Goal: Contribute content: Add original content to the website for others to see

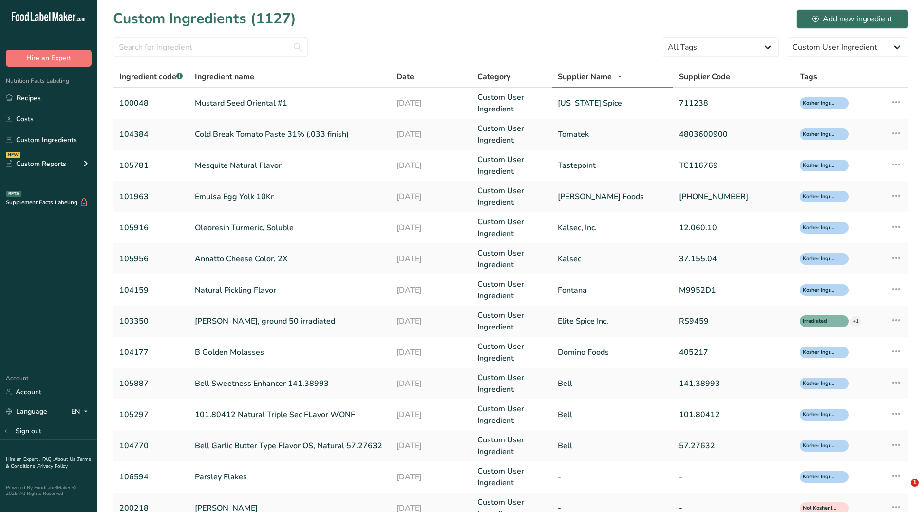
select select "0"
click at [41, 98] on link "Recipes" at bounding box center [48, 98] width 97 height 19
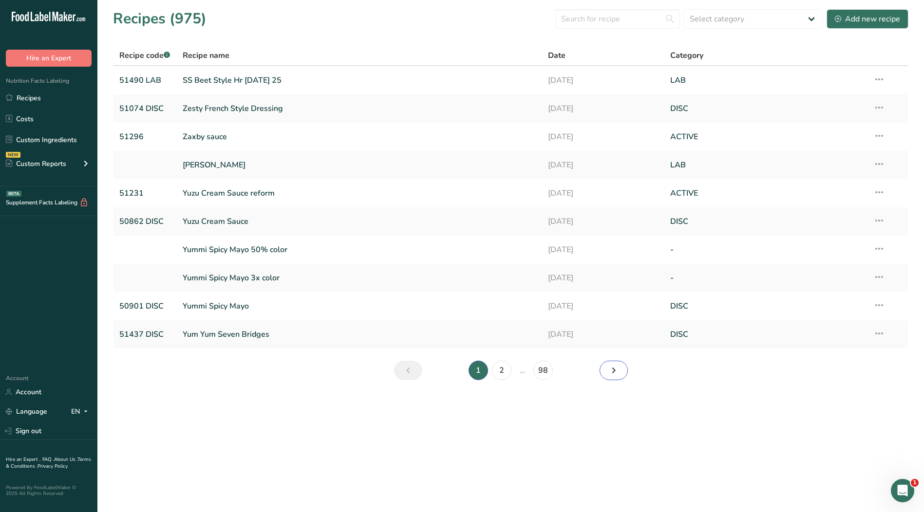
click at [613, 370] on icon "Next page" at bounding box center [614, 371] width 12 height 18
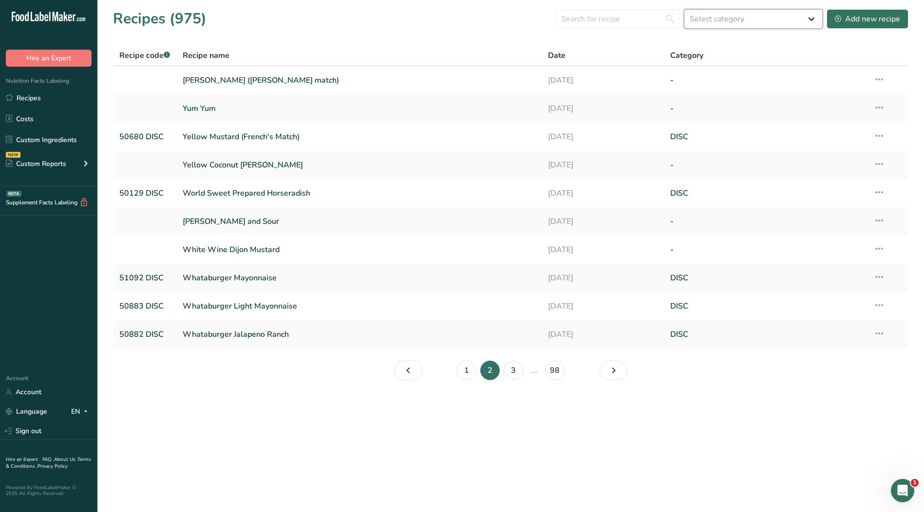
click at [748, 14] on select "Select category All ACTIVE Baked Goods [GEOGRAPHIC_DATA] Confectionery Cooked M…" at bounding box center [753, 18] width 139 height 19
select select "2573"
click at [684, 9] on select "Select category All ACTIVE Baked Goods [GEOGRAPHIC_DATA] Confectionery Cooked M…" at bounding box center [753, 18] width 139 height 19
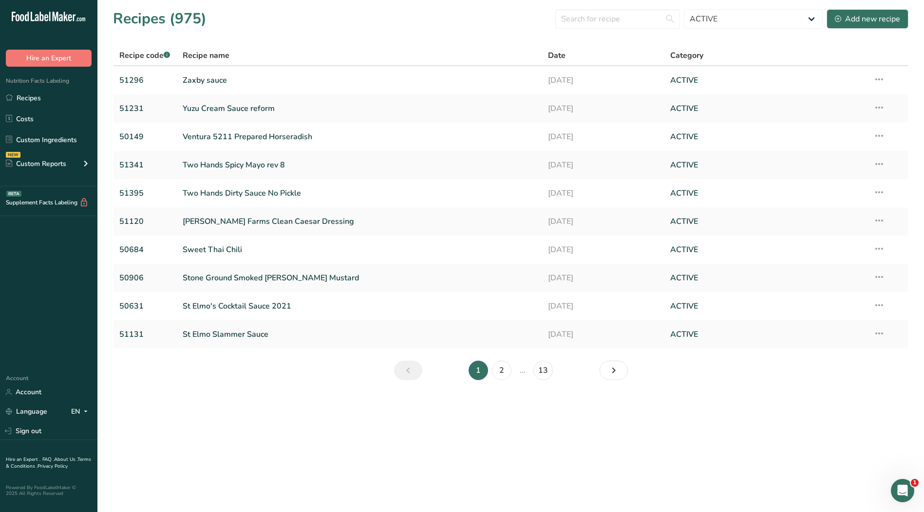
click at [214, 55] on span "Recipe name" at bounding box center [206, 56] width 47 height 12
click at [135, 55] on span "Recipe code .a-a{fill:#347362;}.b-a{fill:#fff;}" at bounding box center [144, 55] width 51 height 11
click at [617, 372] on icon "Page 2." at bounding box center [614, 371] width 12 height 18
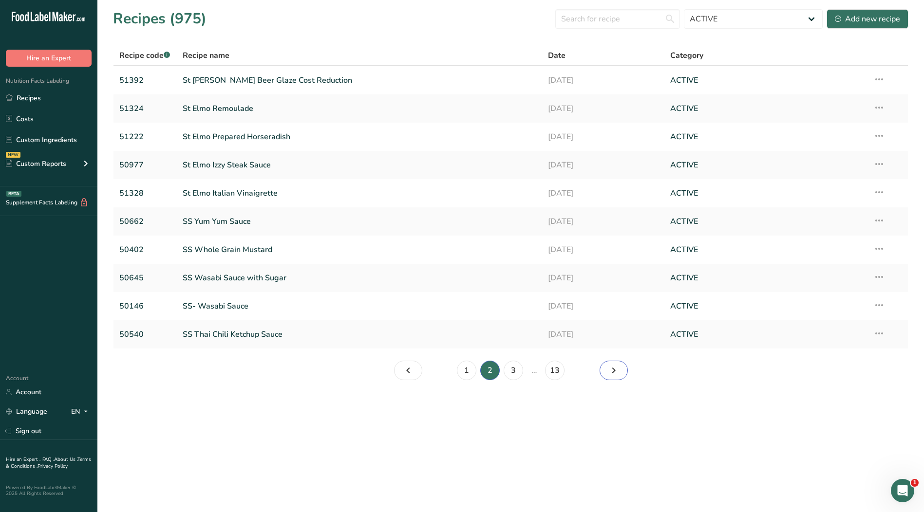
click at [614, 370] on icon "Page 3." at bounding box center [614, 371] width 12 height 18
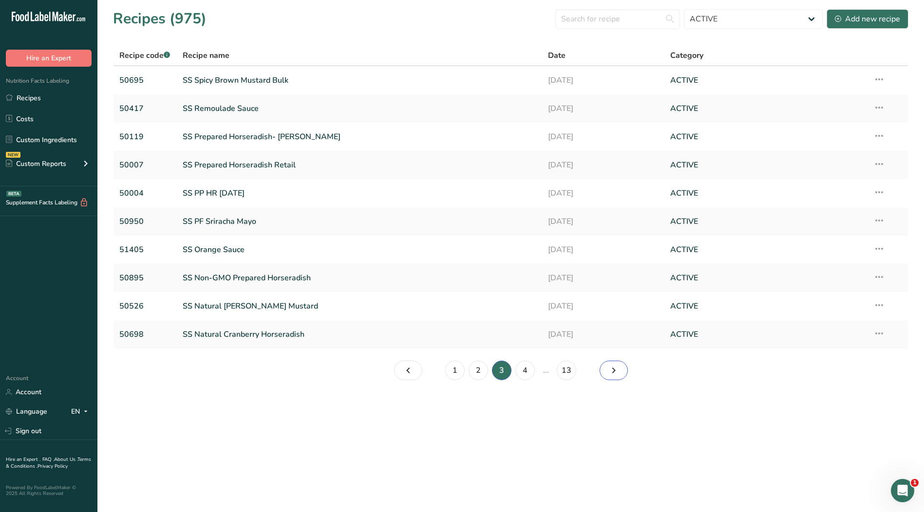
click at [614, 370] on icon "Page 4." at bounding box center [614, 371] width 12 height 18
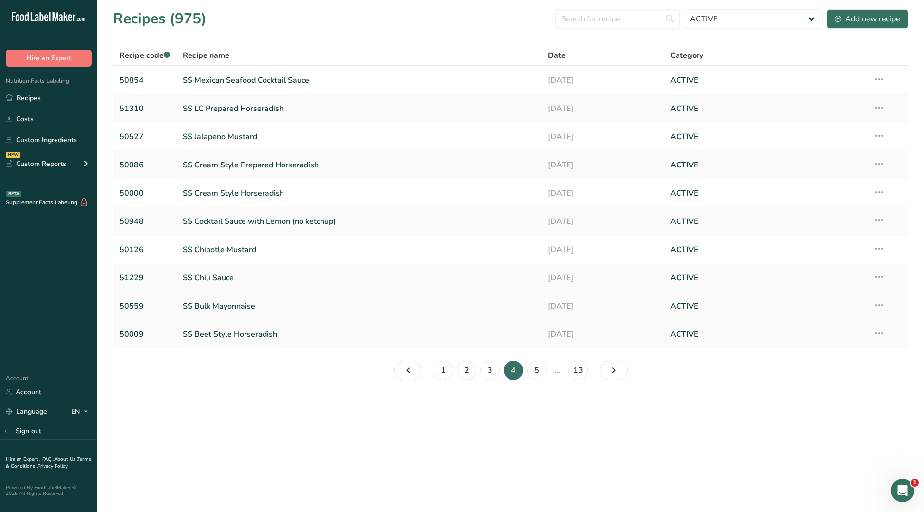
click at [203, 307] on link "SS Bulk Mayonnaise" at bounding box center [360, 306] width 354 height 20
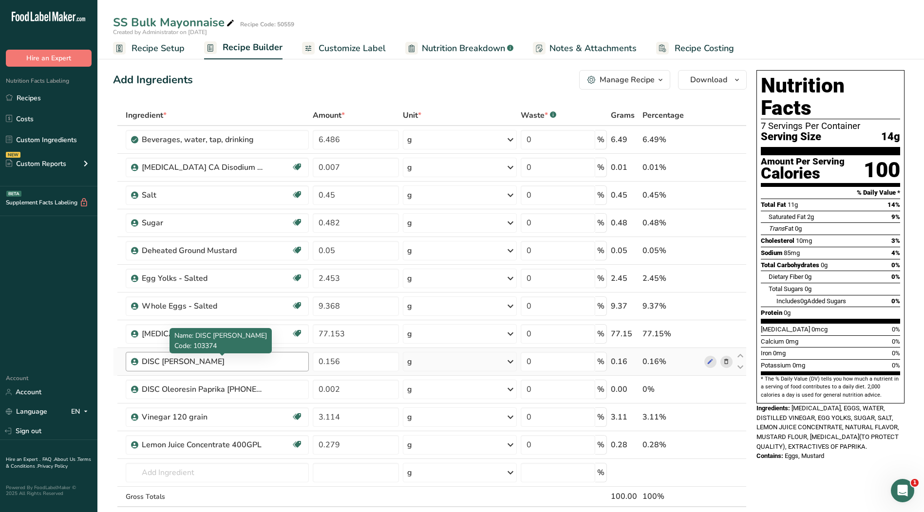
click at [233, 362] on div "DISC [PERSON_NAME]" at bounding box center [203, 362] width 122 height 12
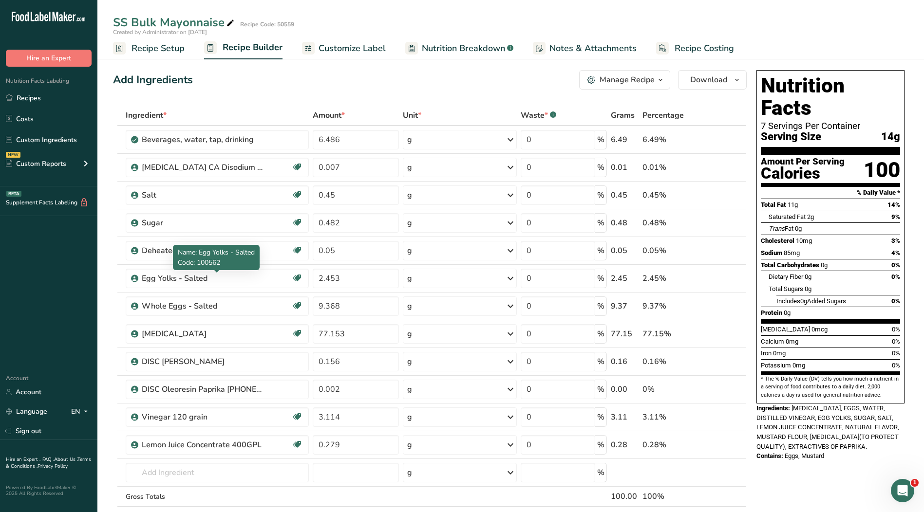
scroll to position [49, 0]
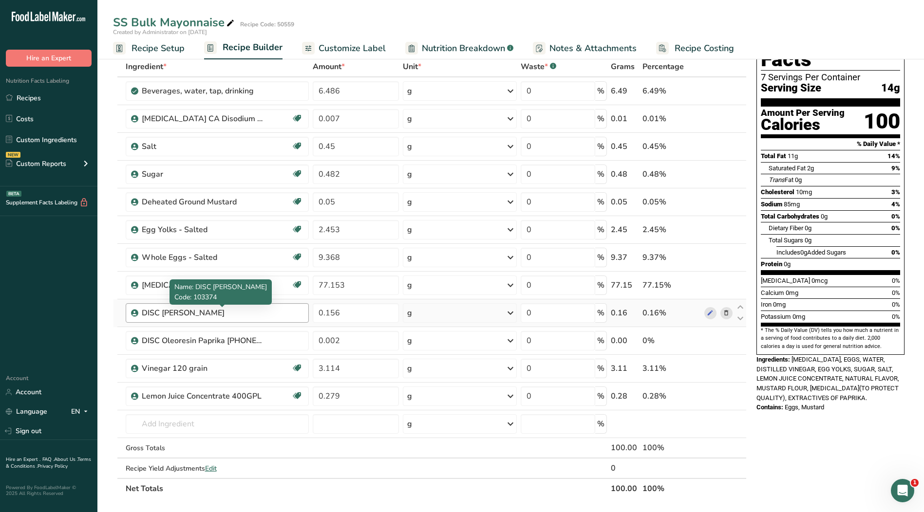
click at [237, 310] on div "DISC [PERSON_NAME]" at bounding box center [203, 313] width 122 height 12
click at [247, 318] on div "DISC [PERSON_NAME]" at bounding box center [203, 313] width 122 height 12
click at [245, 318] on div "DISC [PERSON_NAME]" at bounding box center [203, 313] width 122 height 12
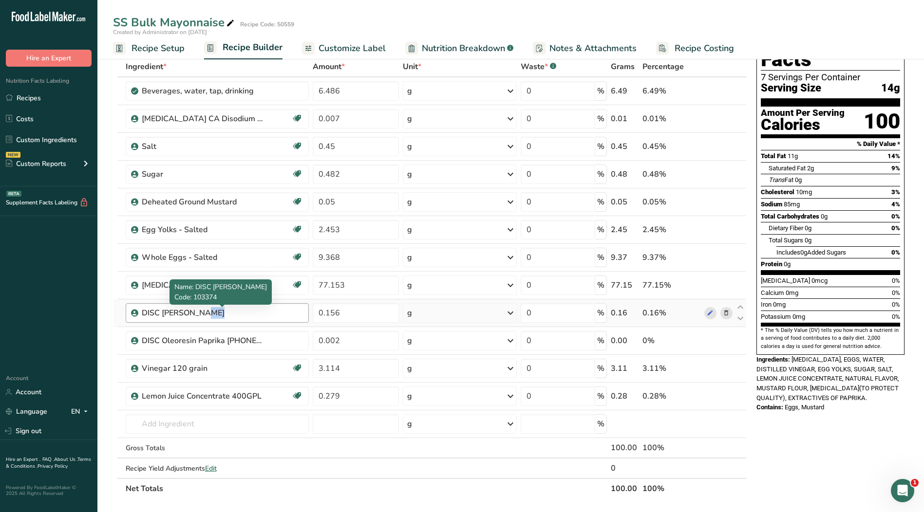
click at [244, 318] on div "DISC [PERSON_NAME]" at bounding box center [203, 313] width 122 height 12
click at [200, 422] on input "text" at bounding box center [217, 423] width 183 height 19
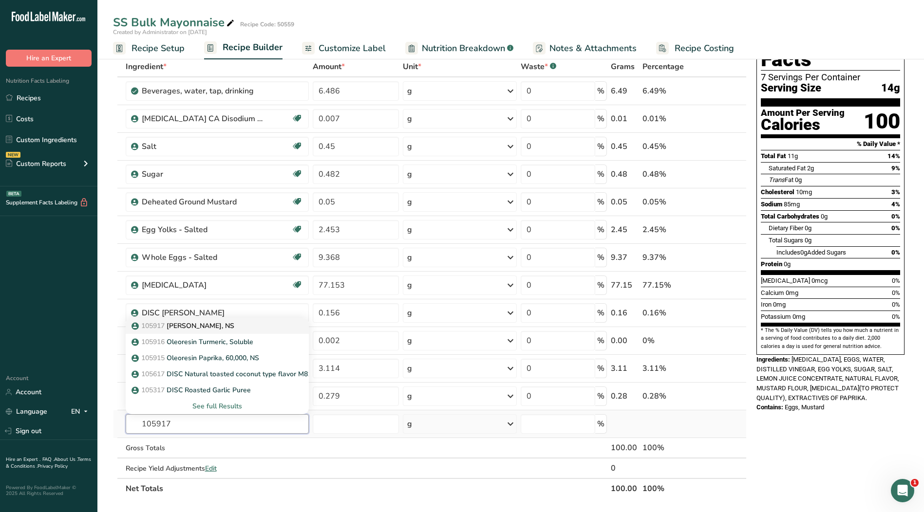
type input "105917"
click at [191, 328] on p "105917 Oleoresin Mustard, NS" at bounding box center [183, 326] width 101 height 10
type input "[PERSON_NAME], NS"
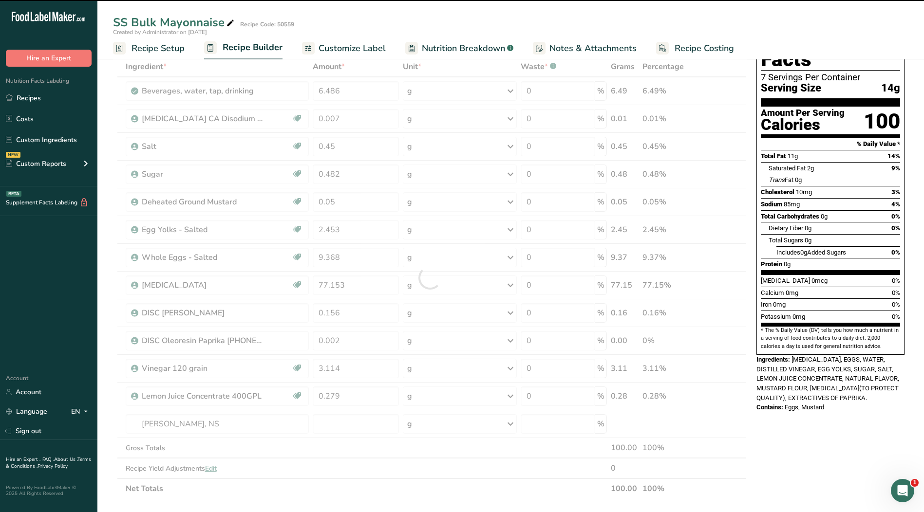
type input "0"
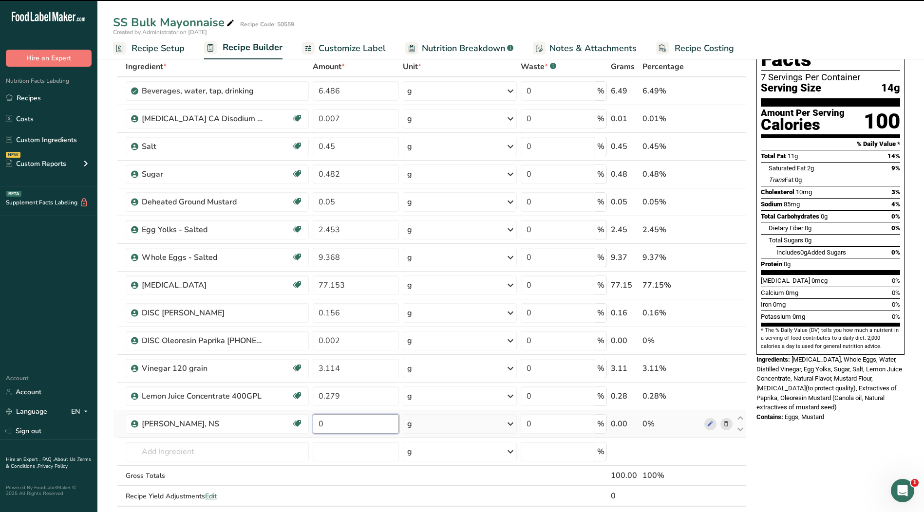
click at [339, 421] on input "0" at bounding box center [356, 423] width 86 height 19
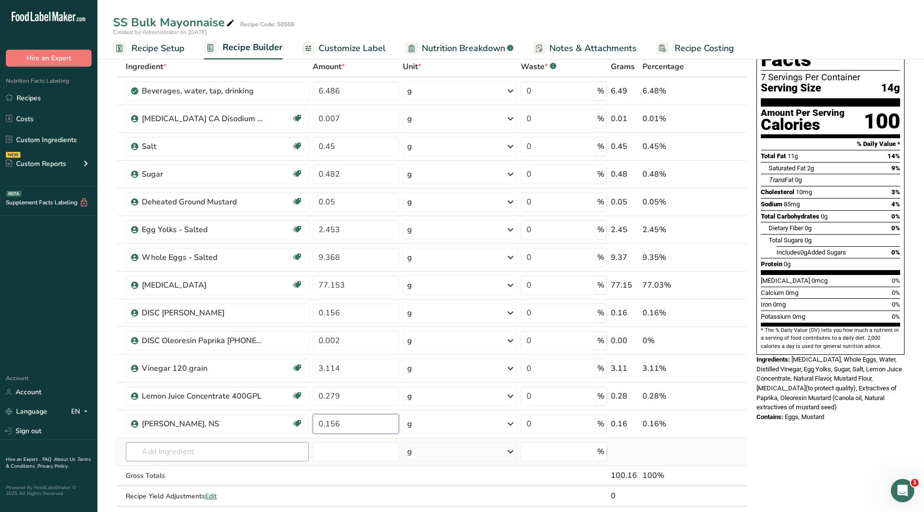
type input "0.156"
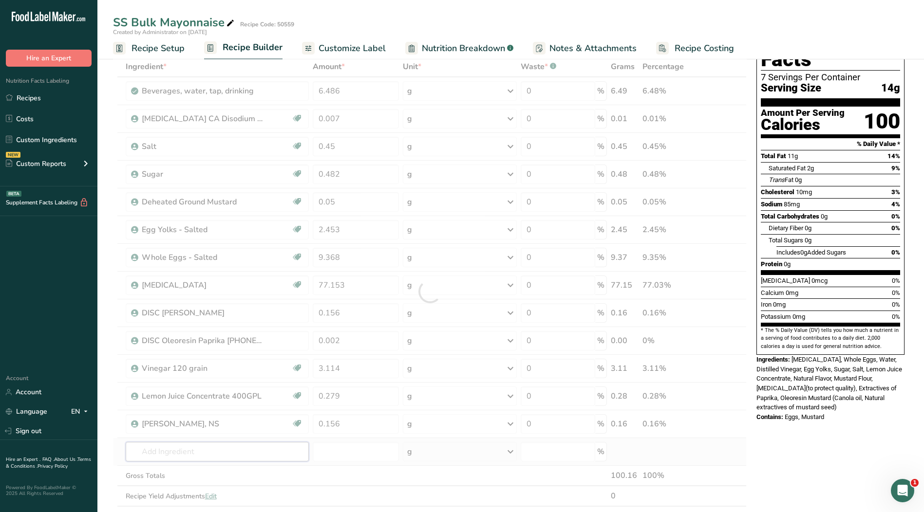
click at [277, 445] on div "Ingredient * Amount * Unit * Waste * .a-a{fill:#347362;}.b-a{fill:#fff;} Grams …" at bounding box center [430, 291] width 634 height 470
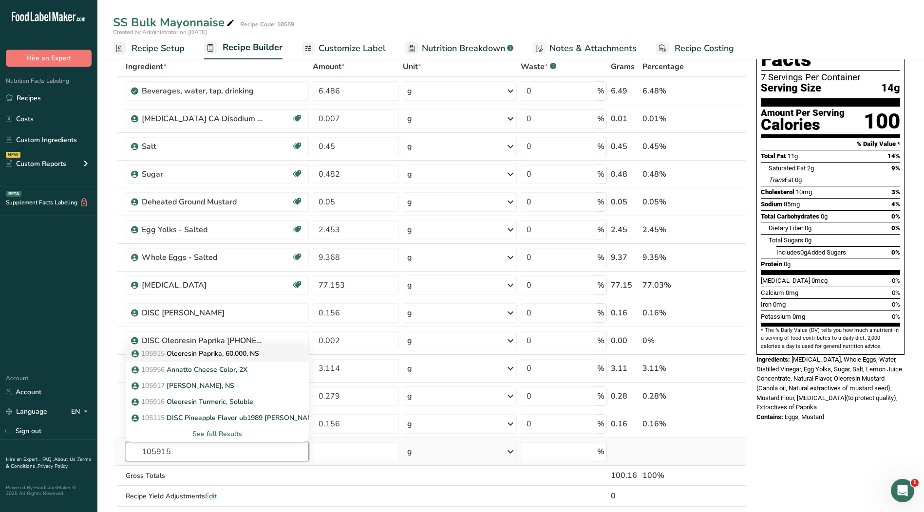
type input "105915"
click at [253, 353] on p "105915 Oleoresin Paprika, 60,000, NS" at bounding box center [196, 354] width 126 height 10
type input "Oleoresin Paprika, 60,000, NS"
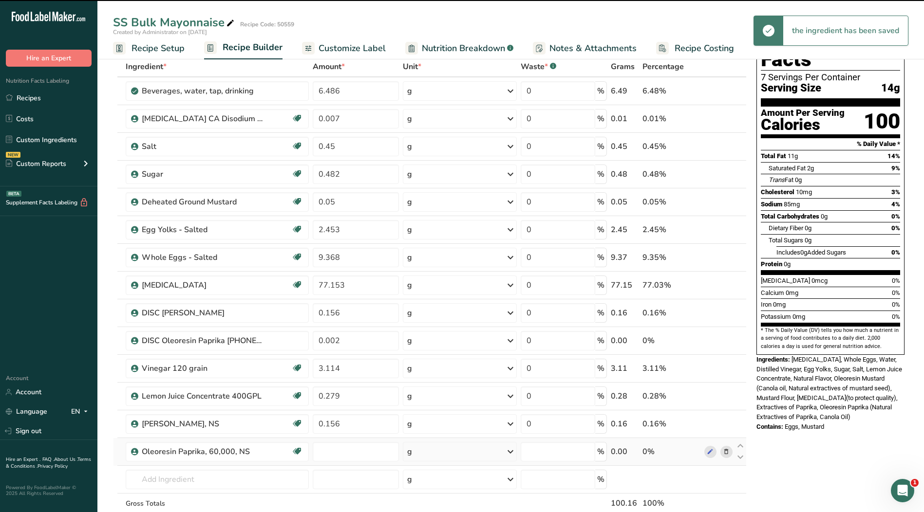
type input "0"
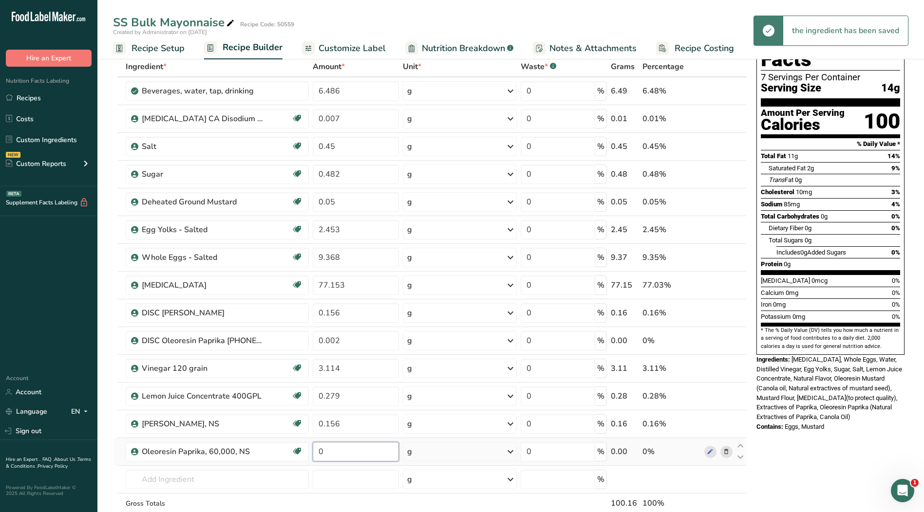
click at [347, 454] on input "0" at bounding box center [356, 451] width 86 height 19
type input "0.002"
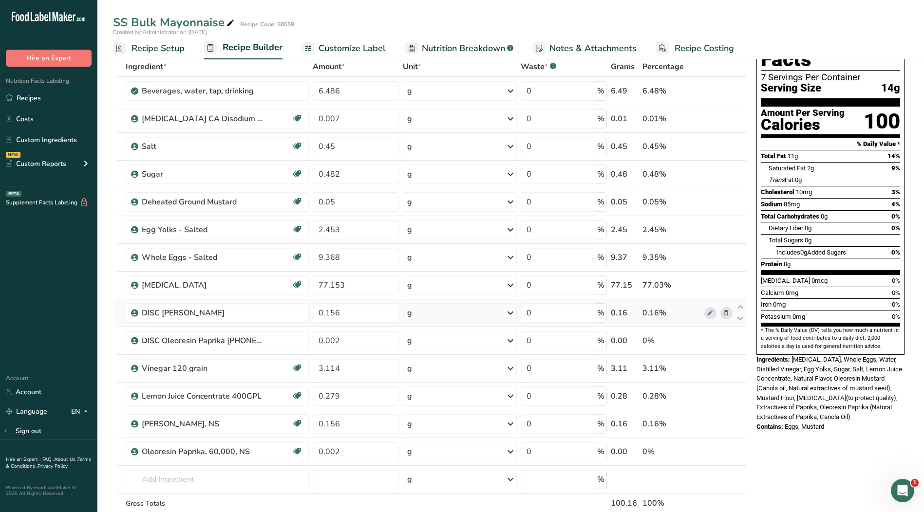
click at [727, 311] on div "Ingredient * Amount * Unit * Waste * .a-a{fill:#347362;}.b-a{fill:#fff;} Grams …" at bounding box center [430, 305] width 634 height 498
click at [725, 314] on icon at bounding box center [726, 313] width 7 height 10
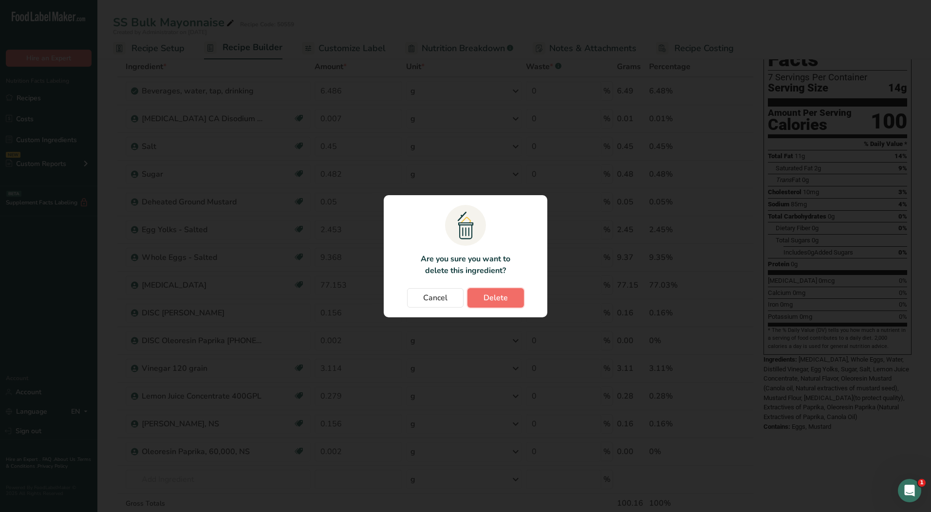
click at [483, 295] on button "Delete" at bounding box center [495, 297] width 56 height 19
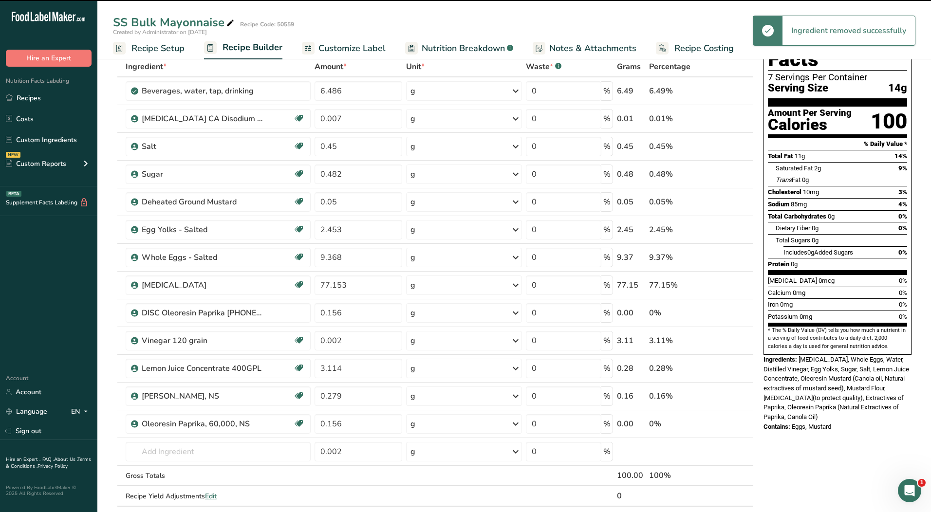
type input "0.002"
type input "3.114"
type input "0.279"
type input "0.156"
type input "0.002"
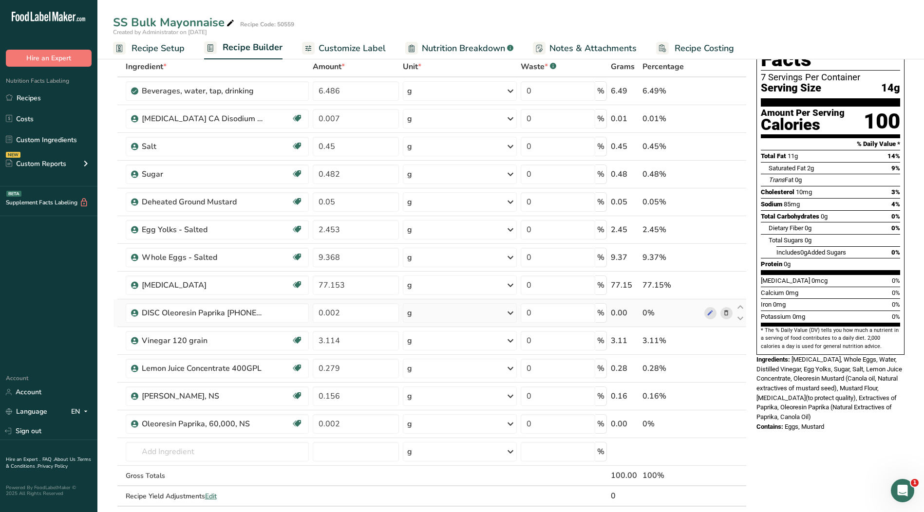
click at [727, 314] on icon at bounding box center [726, 313] width 7 height 10
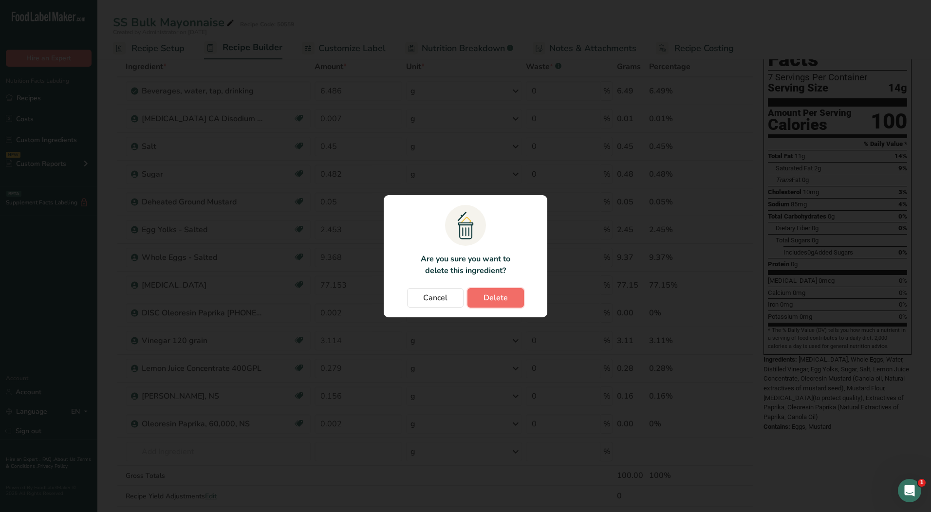
click at [513, 297] on button "Delete" at bounding box center [495, 297] width 56 height 19
type input "3.114"
type input "0.279"
type input "0.156"
type input "0.002"
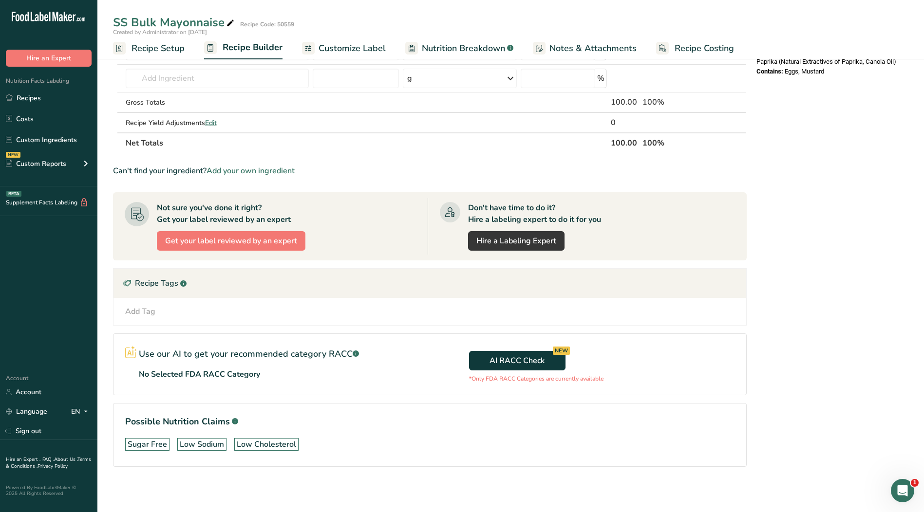
scroll to position [396, 0]
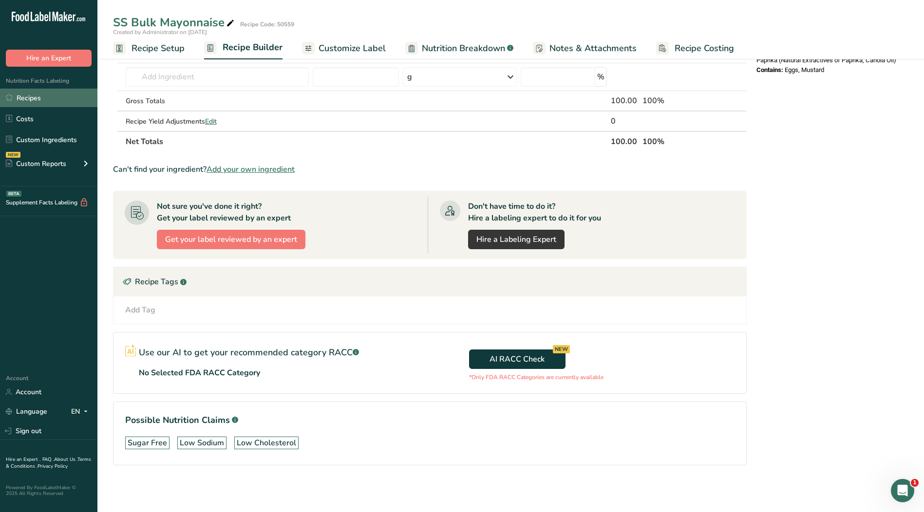
click at [20, 88] on div "Nutrition Facts Labeling Recipes Costs Custom Ingredients NEW Custom Reports Me…" at bounding box center [48, 127] width 97 height 120
click at [23, 97] on link "Recipes" at bounding box center [48, 98] width 97 height 19
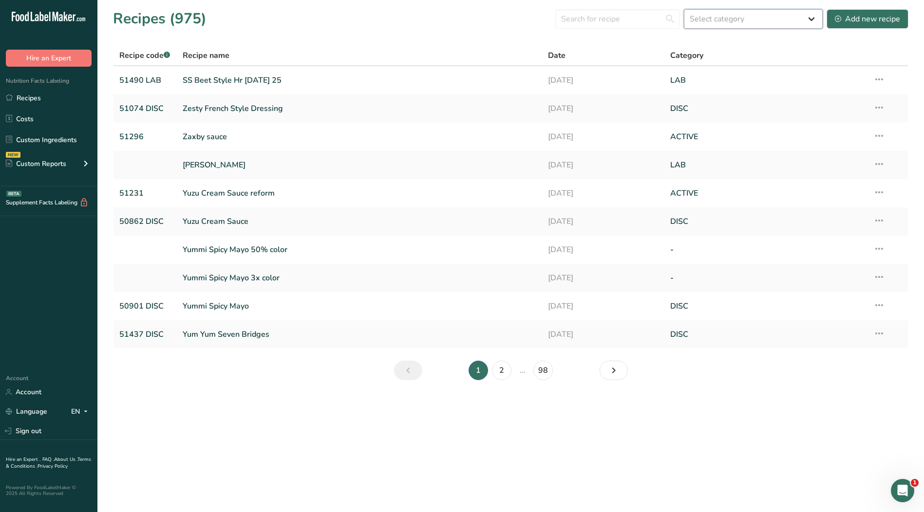
click at [728, 21] on select "Select category All ACTIVE Baked Goods [GEOGRAPHIC_DATA] Confectionery Cooked M…" at bounding box center [753, 18] width 139 height 19
